Goal: Transaction & Acquisition: Purchase product/service

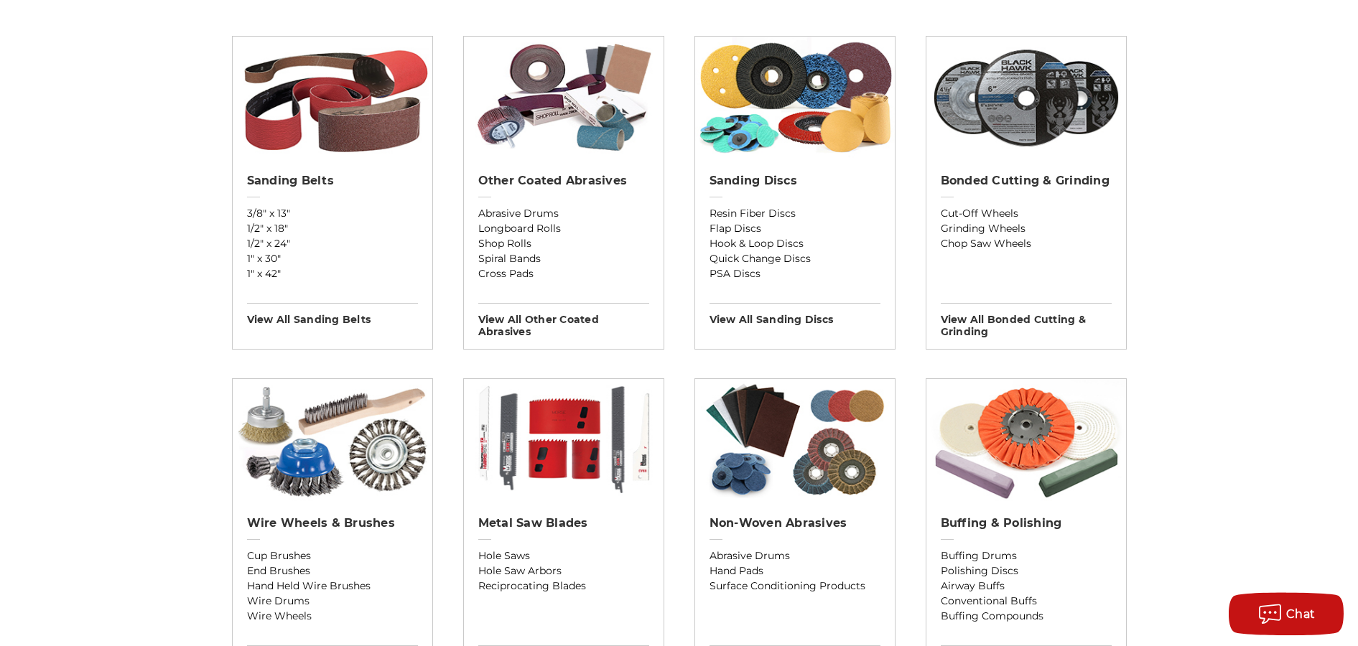
scroll to position [517, 0]
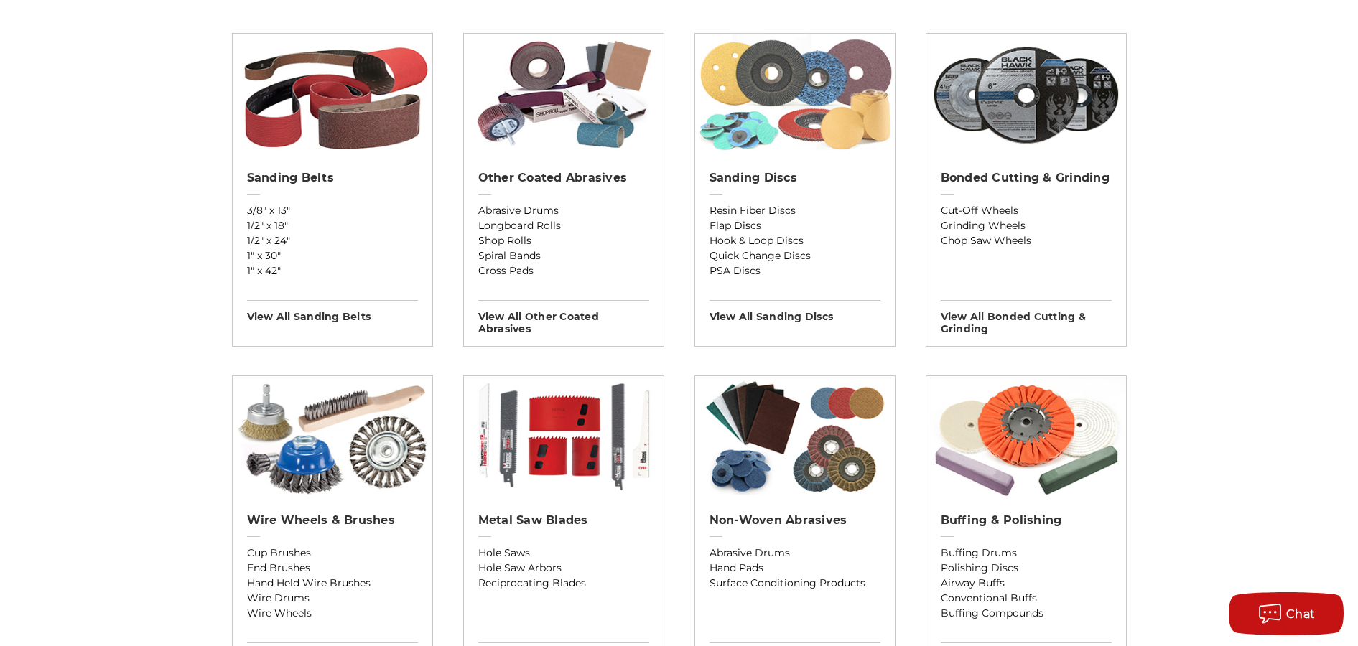
click at [800, 129] on img at bounding box center [795, 95] width 200 height 122
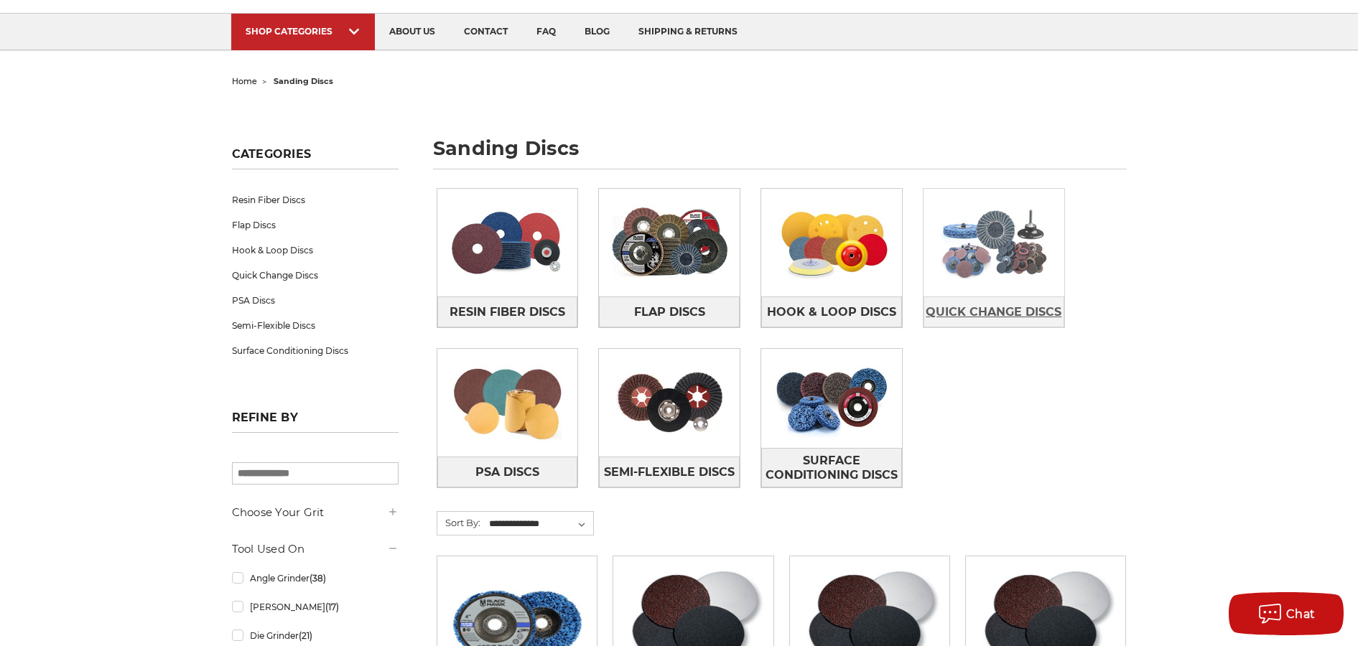
click at [983, 305] on span "Quick Change Discs" at bounding box center [994, 312] width 136 height 24
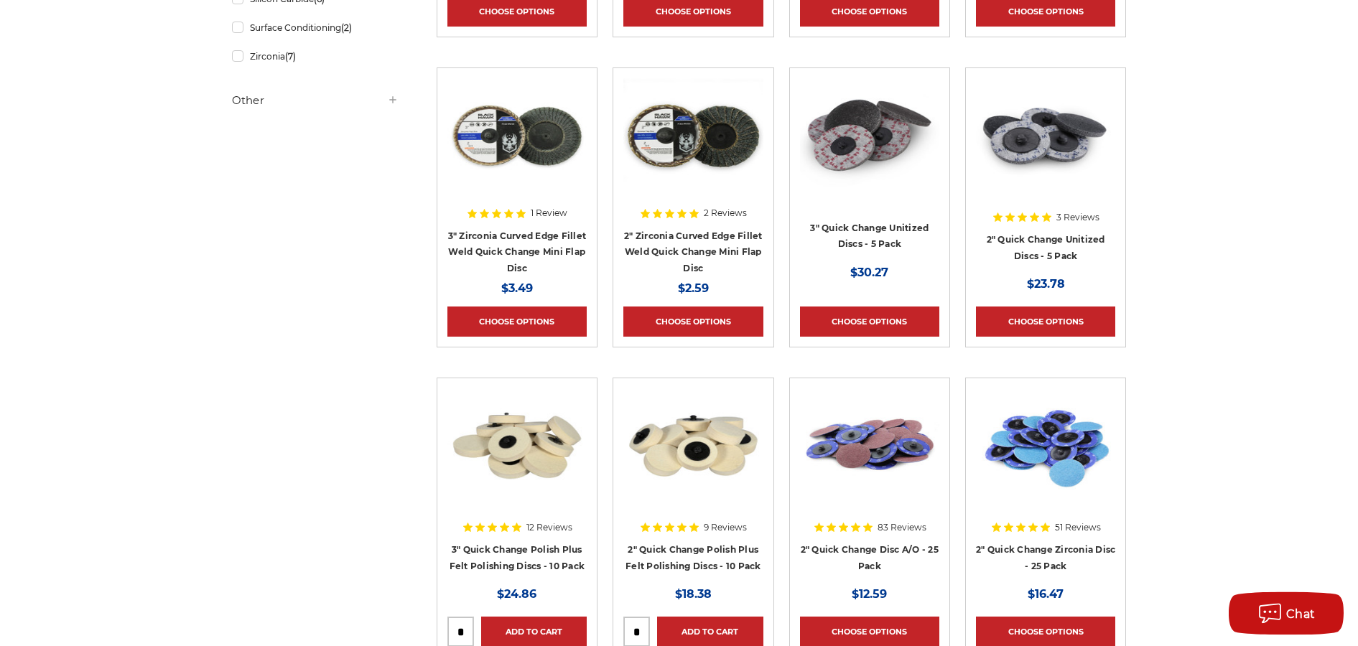
scroll to position [603, 0]
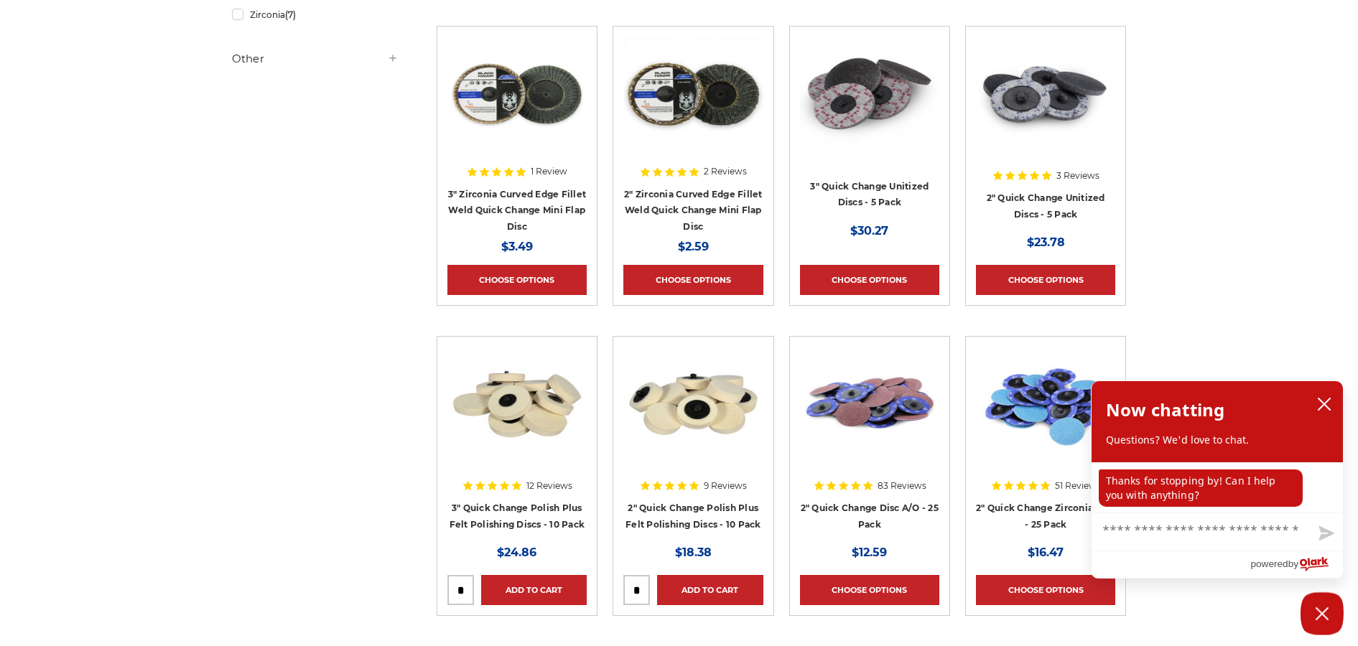
click at [851, 410] on img at bounding box center [869, 404] width 139 height 115
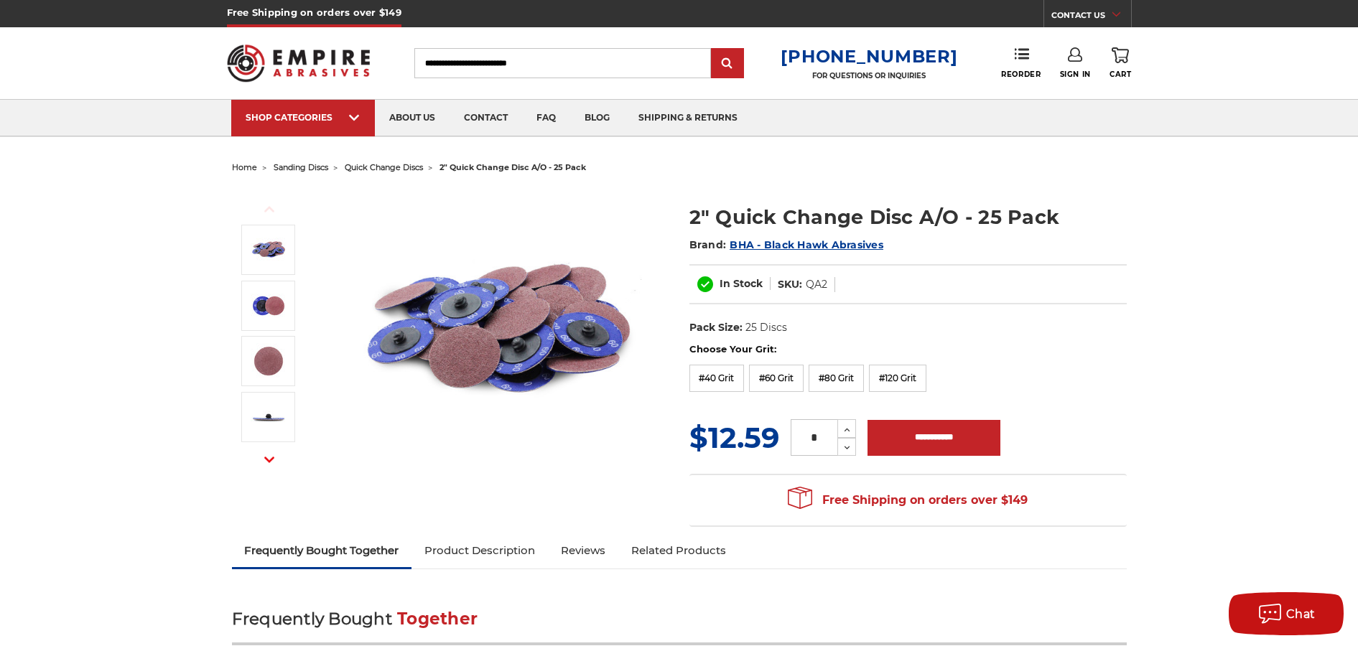
click at [453, 351] on img at bounding box center [498, 331] width 287 height 287
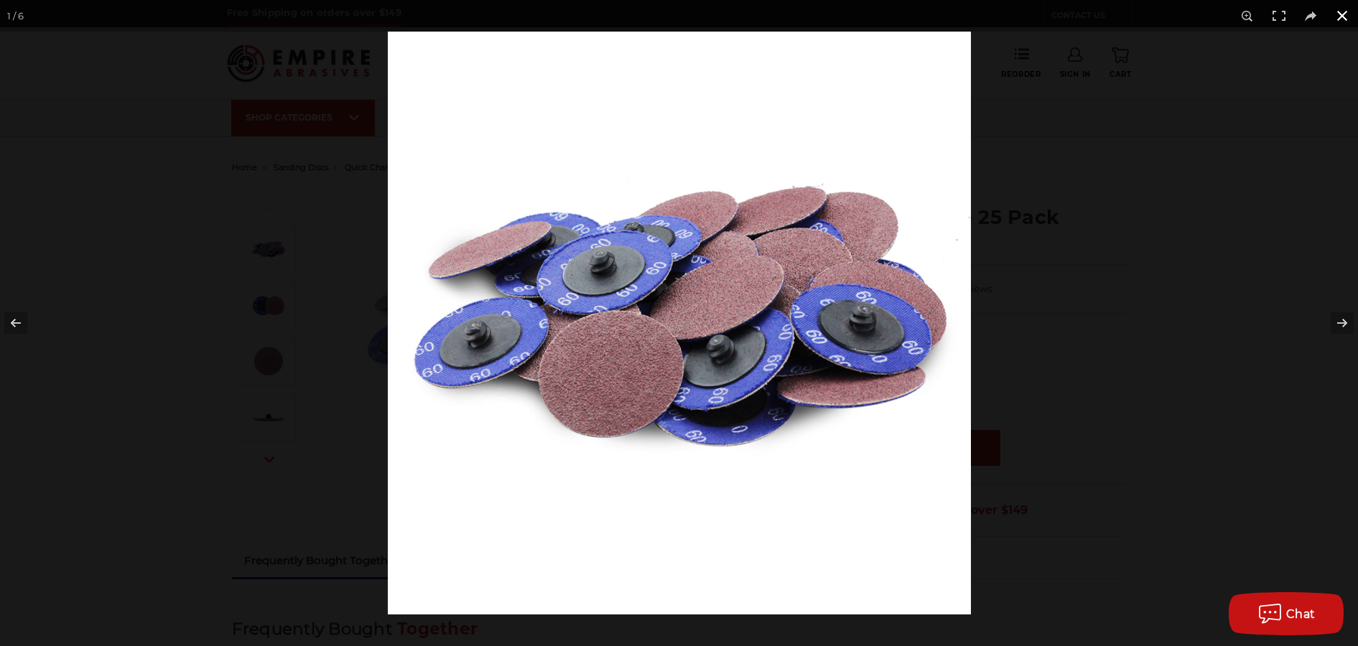
click at [1008, 339] on div at bounding box center [1067, 355] width 1358 height 646
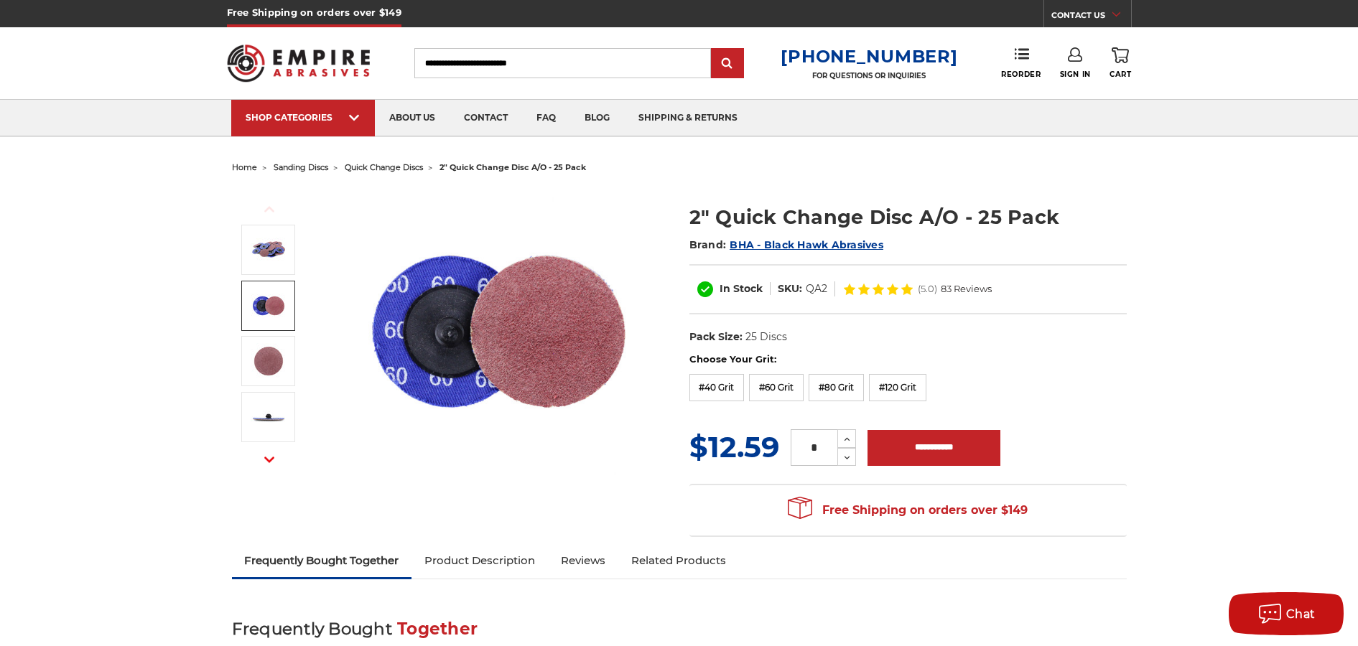
click at [273, 301] on img at bounding box center [269, 306] width 36 height 36
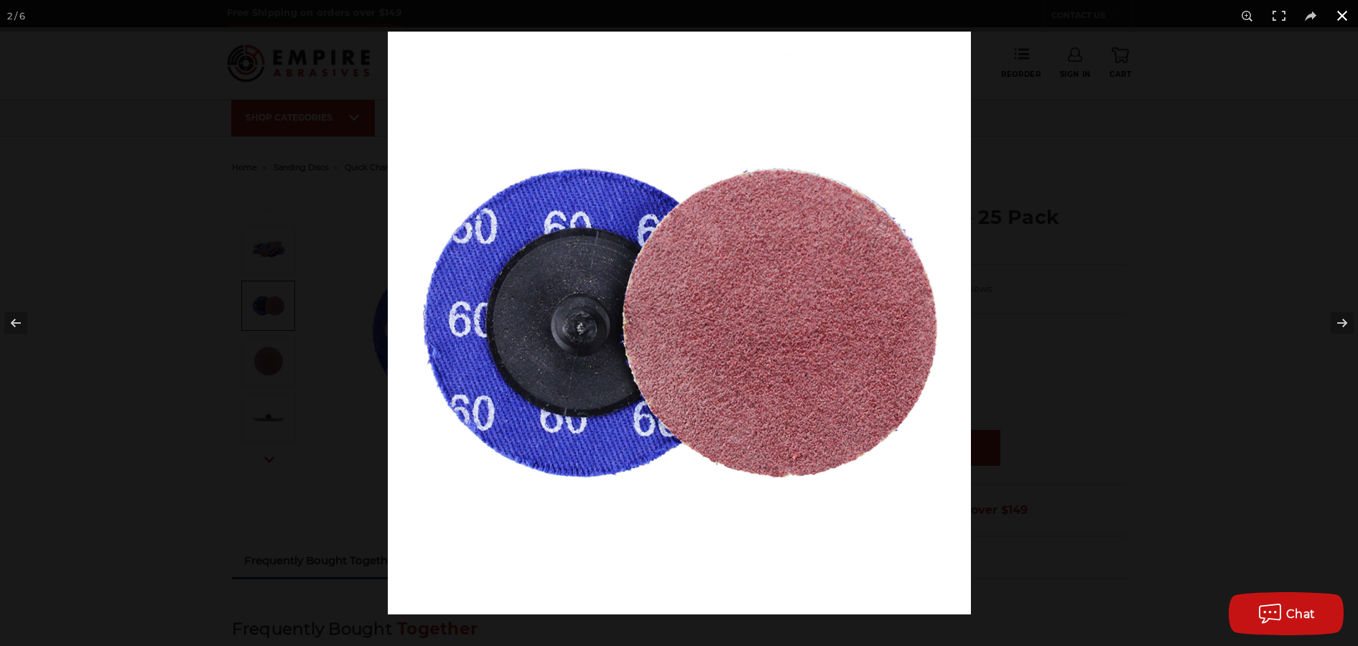
click at [1024, 317] on div at bounding box center [1067, 355] width 1358 height 646
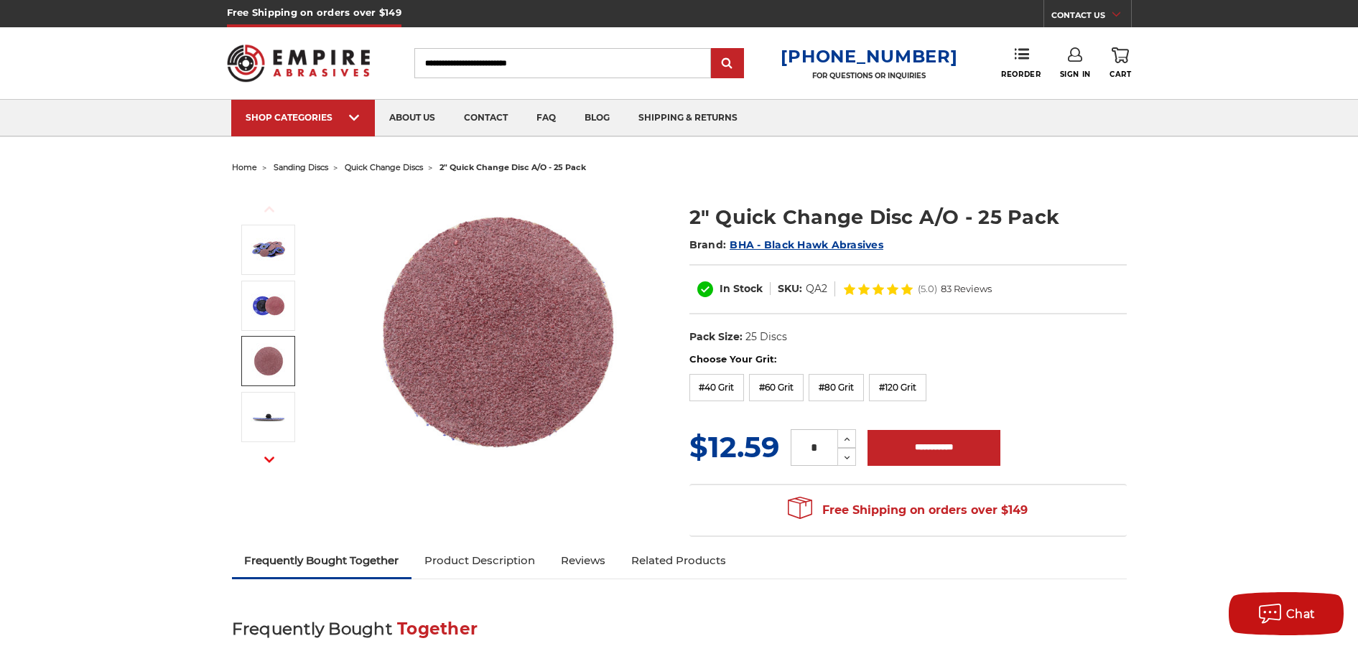
click at [277, 355] on img at bounding box center [269, 361] width 36 height 36
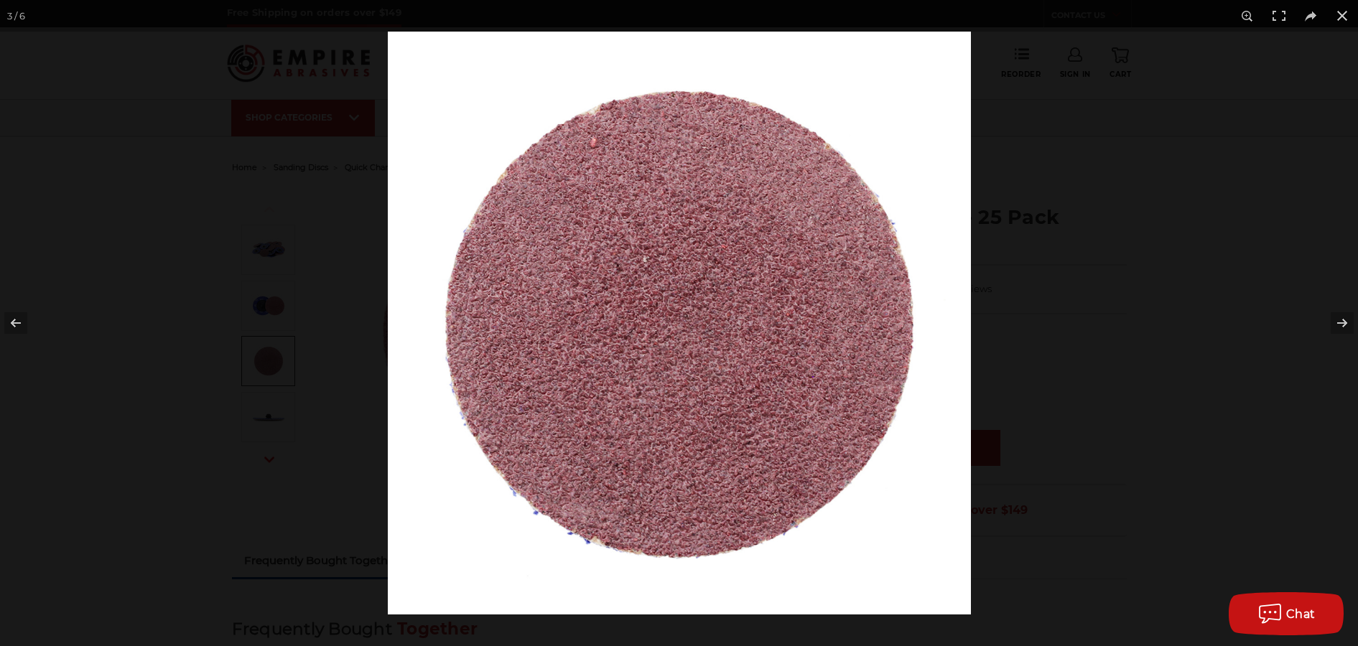
click at [282, 353] on div at bounding box center [679, 323] width 1358 height 646
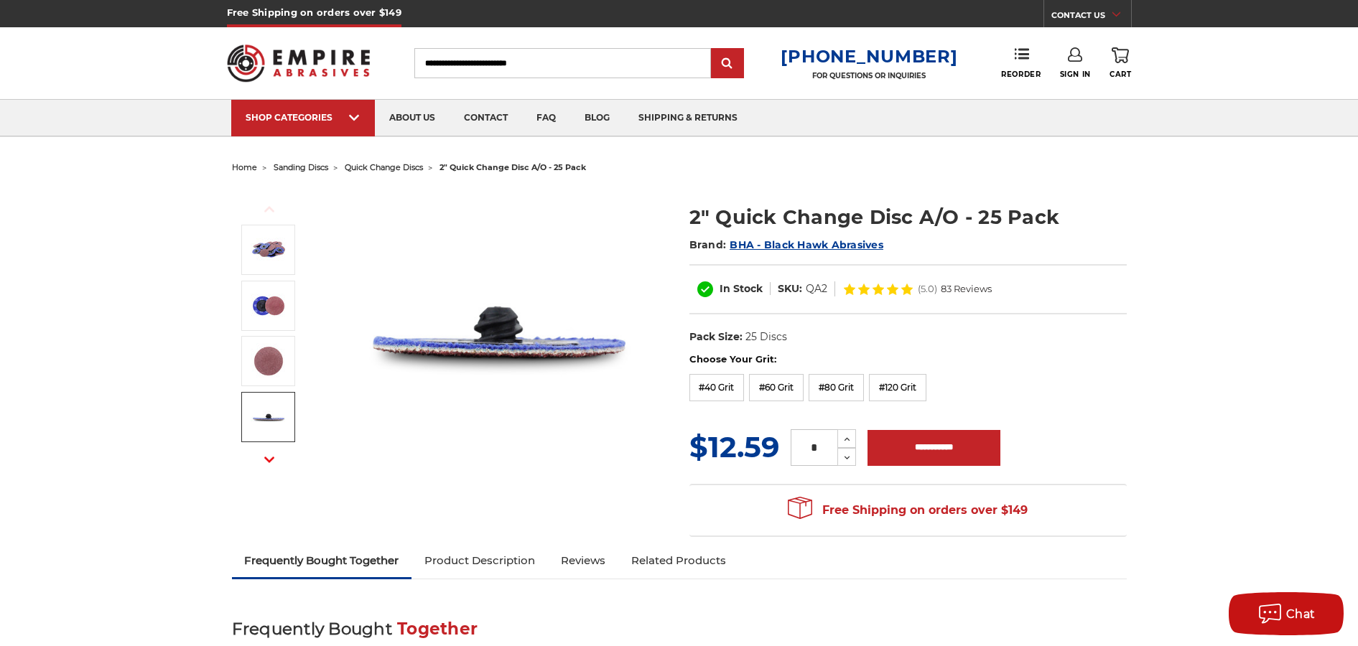
click at [272, 415] on img at bounding box center [269, 417] width 36 height 36
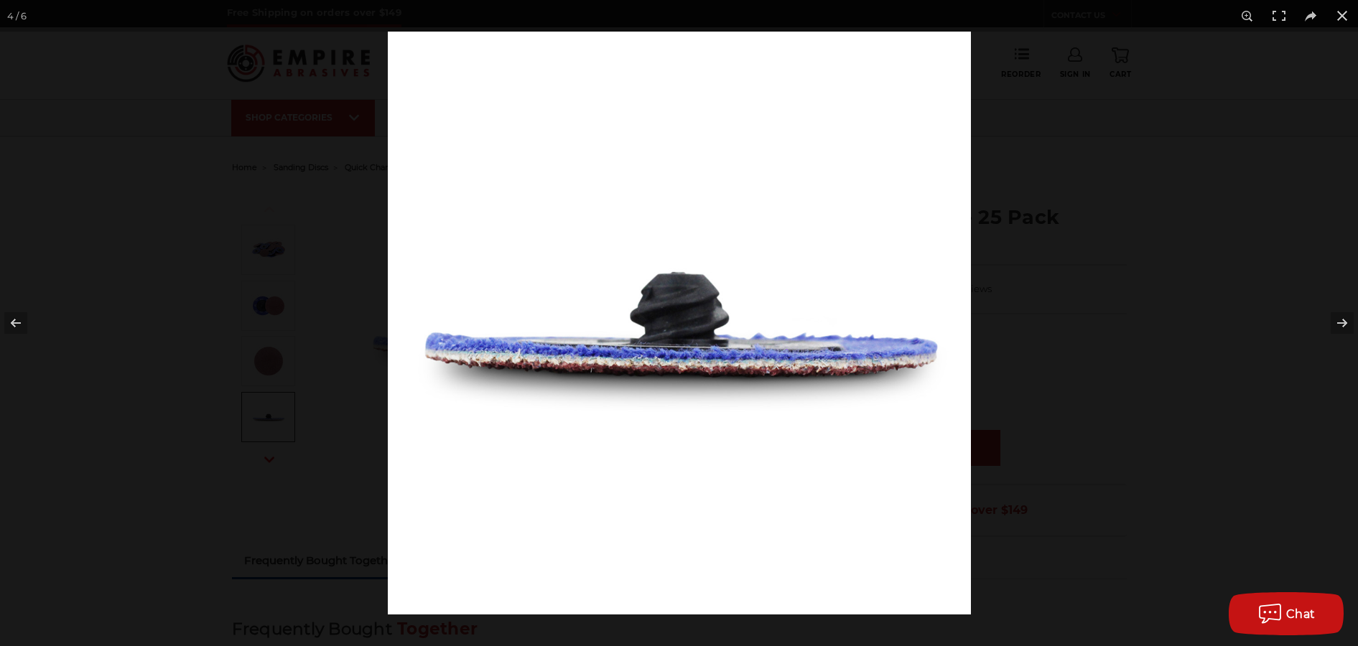
click at [305, 389] on div at bounding box center [679, 323] width 1358 height 646
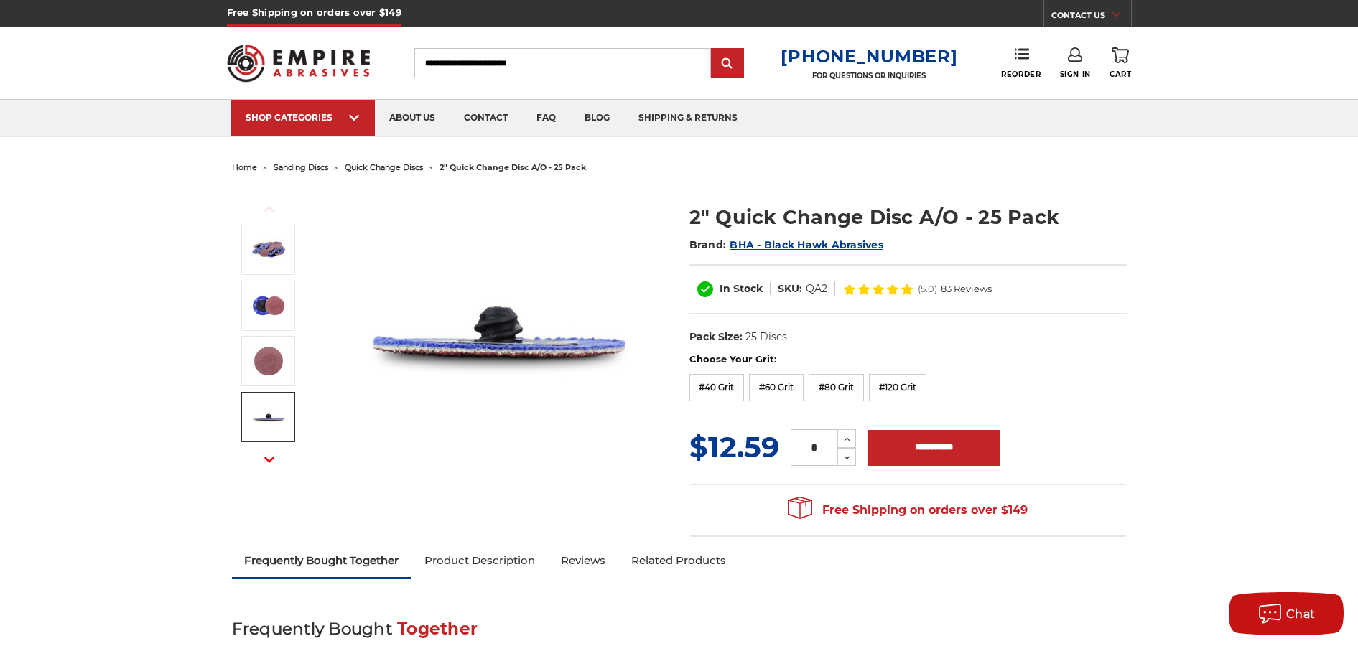
click at [270, 460] on icon "button" at bounding box center [269, 460] width 10 height 10
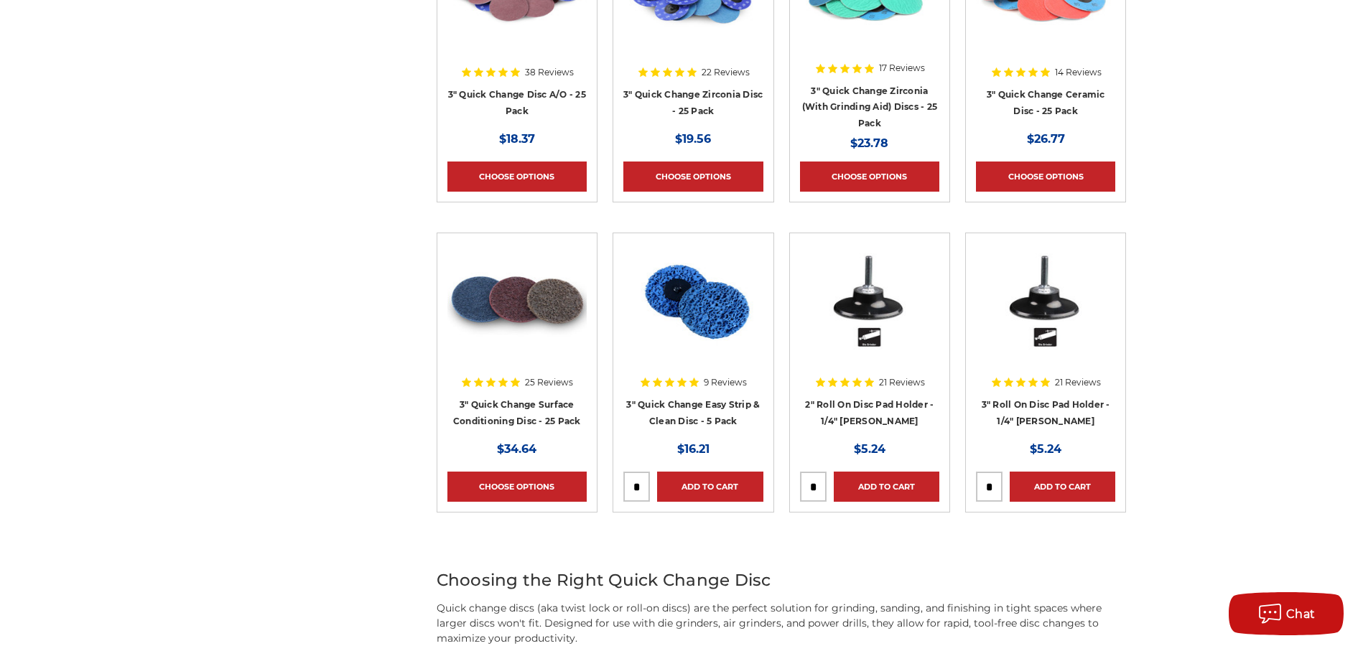
scroll to position [1207, 0]
